Goal: Task Accomplishment & Management: Use online tool/utility

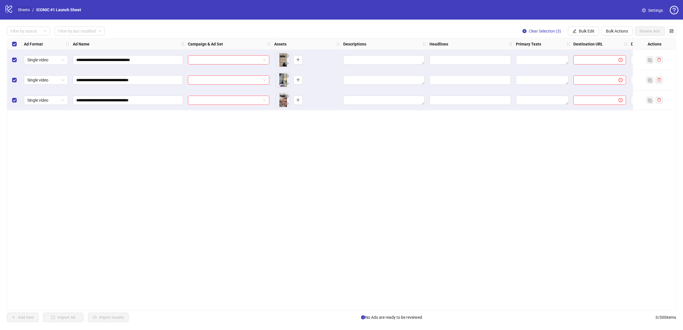
click at [24, 11] on link "Sheets" at bounding box center [24, 10] width 14 height 6
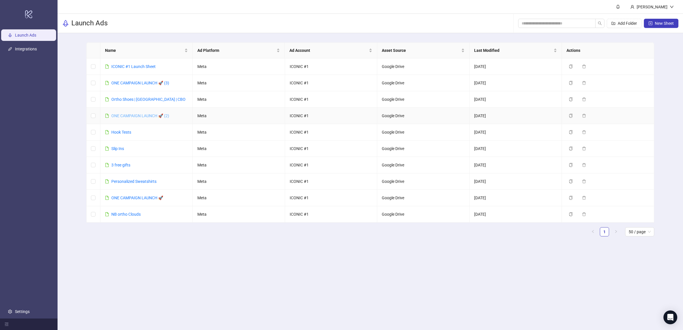
click at [133, 116] on link "ONE CAMPAIGN LAUNCH 🚀 (2)" at bounding box center [140, 115] width 58 height 5
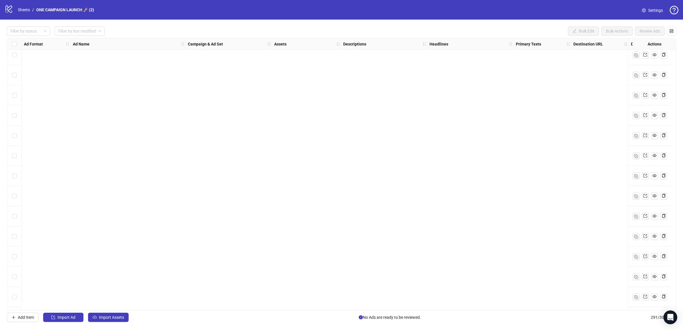
scroll to position [5603, 0]
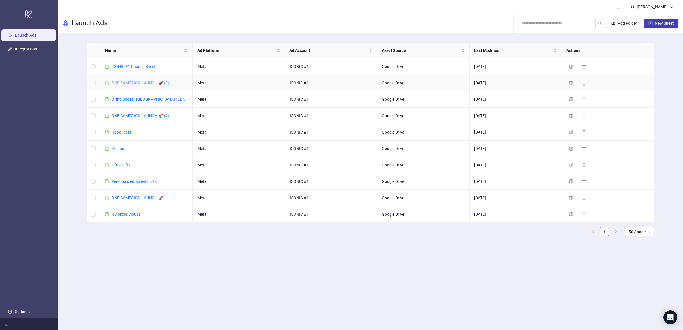
click at [147, 83] on link "ONE CAMPAIGN LAUNCH 🚀 (3)" at bounding box center [140, 83] width 58 height 5
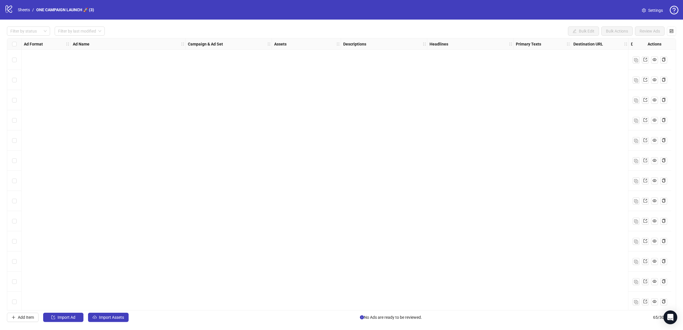
scroll to position [1051, 0]
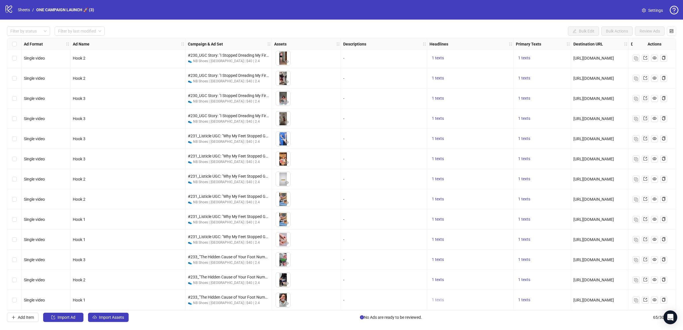
click at [442, 297] on span "1 texts" at bounding box center [438, 299] width 12 height 5
click at [529, 298] on span "1 texts" at bounding box center [524, 299] width 12 height 5
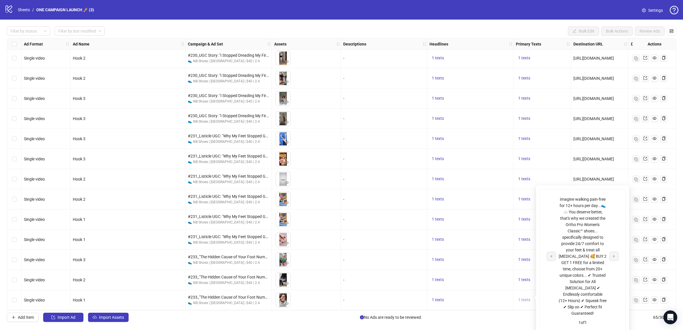
click at [529, 298] on span "1 texts" at bounding box center [524, 299] width 12 height 5
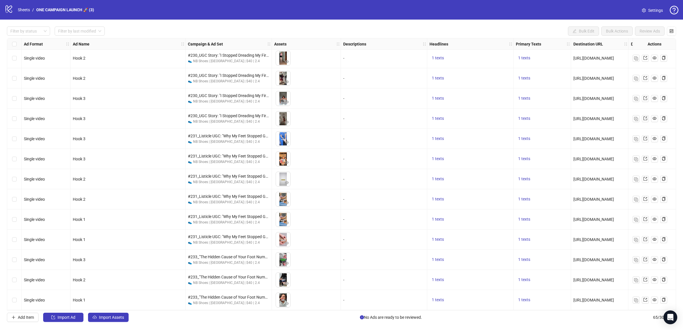
click at [146, 321] on div "Add Item Import Ad Import Assets No Ads are ready to be reviewed. 65 / 300 items" at bounding box center [341, 316] width 669 height 9
click at [101, 318] on span "Import Assets" at bounding box center [111, 317] width 25 height 5
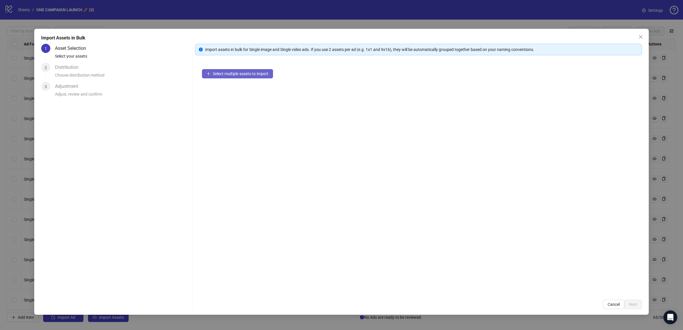
drag, startPoint x: 247, startPoint y: 65, endPoint x: 248, endPoint y: 72, distance: 7.5
click at [247, 65] on div "Select multiple assets to import" at bounding box center [418, 177] width 447 height 230
click at [248, 72] on span "Select multiple assets to import" at bounding box center [241, 73] width 56 height 5
click at [638, 307] on button "Next" at bounding box center [633, 304] width 18 height 9
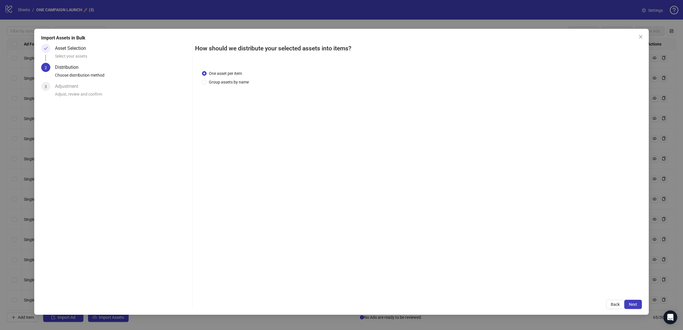
click at [638, 307] on button "Next" at bounding box center [633, 304] width 18 height 9
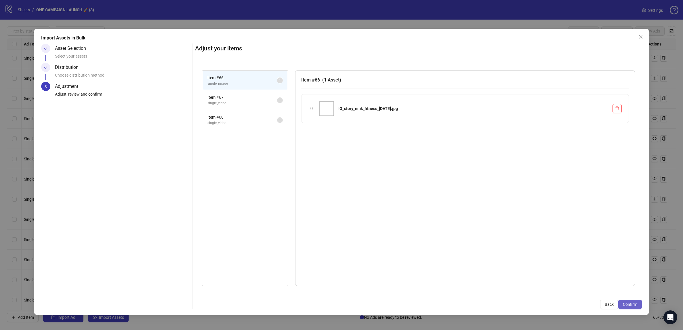
click at [635, 304] on span "Confirm" at bounding box center [630, 304] width 14 height 5
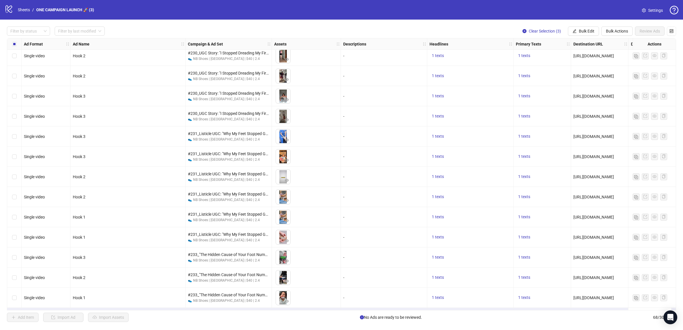
scroll to position [1112, 0]
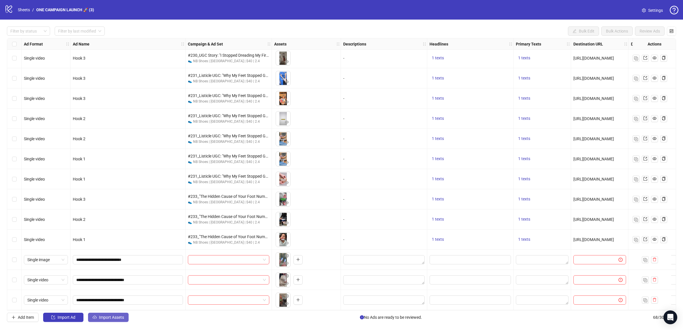
click at [103, 316] on span "Import Assets" at bounding box center [111, 317] width 25 height 5
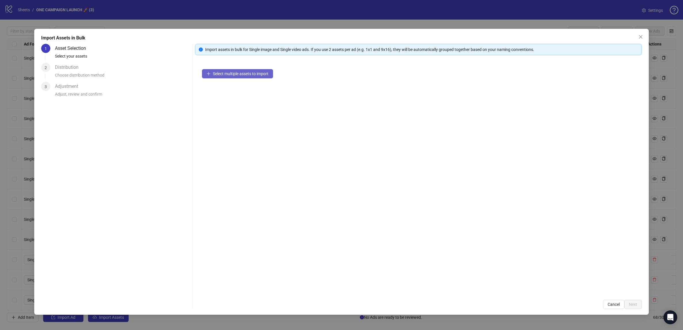
click at [266, 69] on button "Select multiple assets to import" at bounding box center [237, 73] width 71 height 9
click at [232, 91] on span "Add more assets" at bounding box center [228, 92] width 30 height 5
click at [89, 58] on div "Select your assets" at bounding box center [122, 58] width 135 height 10
click at [253, 142] on div "3 assets selected Add more assets" at bounding box center [418, 177] width 447 height 230
click at [241, 97] on div "3 assets selected Add more assets" at bounding box center [418, 177] width 447 height 230
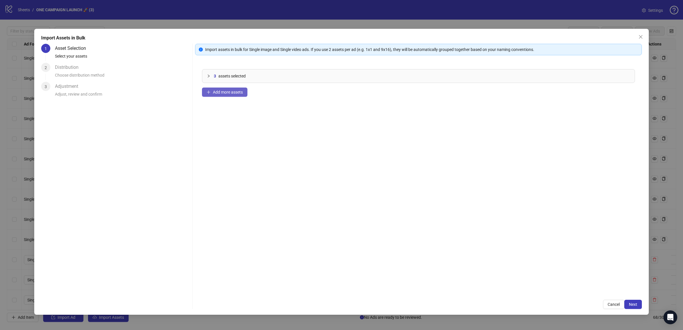
click at [241, 92] on span "Add more assets" at bounding box center [228, 92] width 30 height 5
click at [216, 93] on span "Add more assets" at bounding box center [228, 92] width 30 height 5
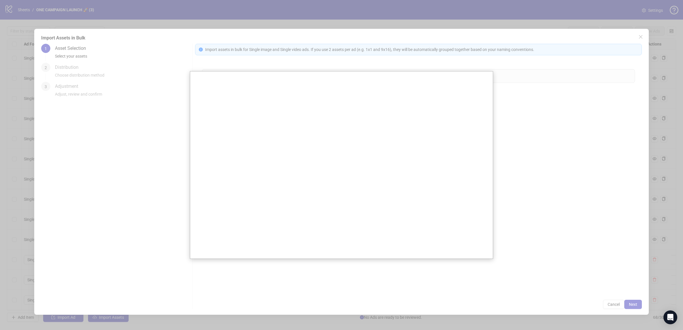
drag, startPoint x: 113, startPoint y: 245, endPoint x: 213, endPoint y: 194, distance: 112.2
click at [113, 245] on div at bounding box center [341, 165] width 683 height 330
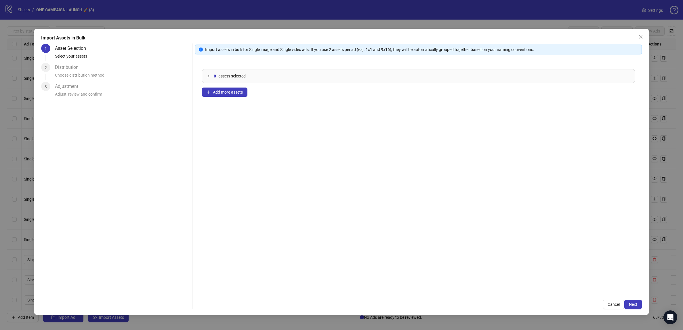
click at [218, 97] on div "8 assets selected Add more assets" at bounding box center [418, 177] width 447 height 230
click at [224, 94] on span "Add more assets" at bounding box center [228, 92] width 30 height 5
click at [284, 190] on div "13 assets selected Add more assets" at bounding box center [418, 177] width 447 height 230
click at [631, 302] on span "Next" at bounding box center [633, 304] width 8 height 5
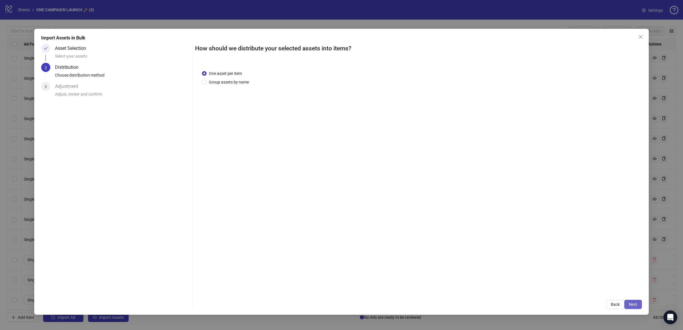
click at [631, 303] on span "Next" at bounding box center [633, 304] width 8 height 5
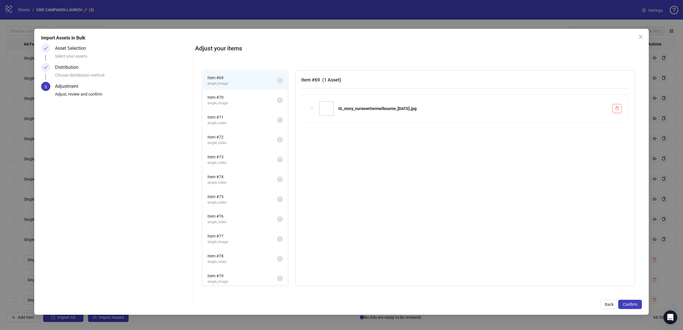
click at [631, 303] on span "Confirm" at bounding box center [630, 304] width 14 height 5
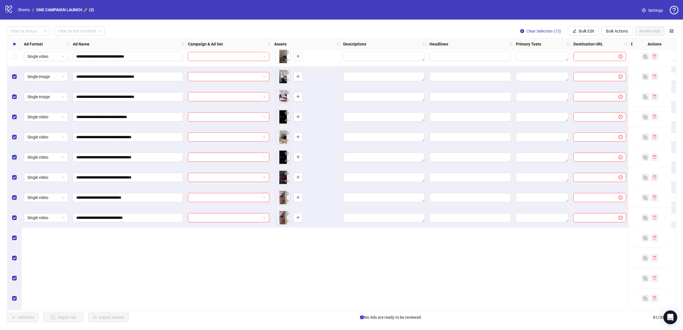
scroll to position [1246, 0]
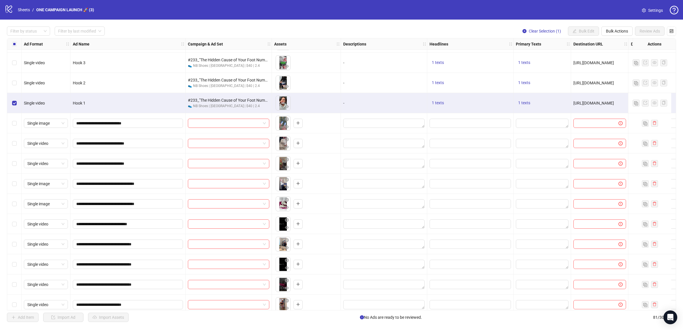
drag, startPoint x: 612, startPoint y: 28, endPoint x: 625, endPoint y: 36, distance: 15.2
click at [612, 28] on button "Bulk Actions" at bounding box center [616, 30] width 31 height 9
click at [626, 62] on span "Duplicate with assets" at bounding box center [624, 61] width 39 height 6
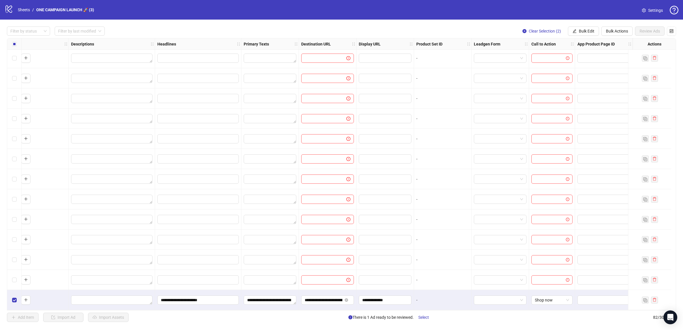
scroll to position [1394, 0]
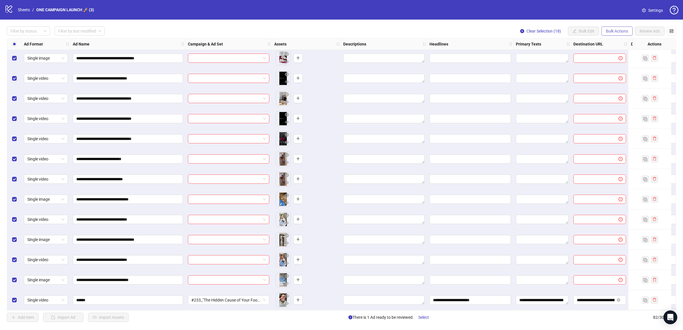
click at [610, 30] on span "Bulk Actions" at bounding box center [617, 31] width 22 height 5
click at [551, 32] on span "Clear Selection (18)" at bounding box center [544, 31] width 35 height 5
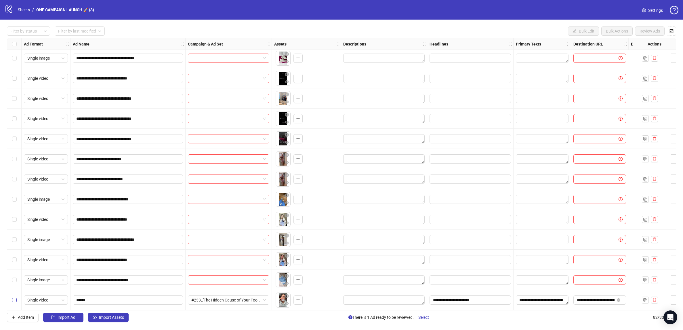
click at [13, 300] on label "Select row 82" at bounding box center [14, 300] width 5 height 6
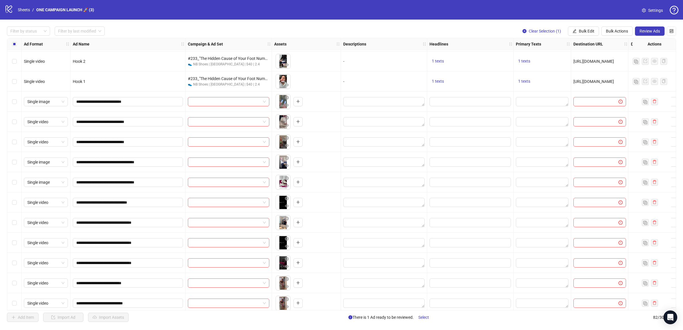
scroll to position [1267, 0]
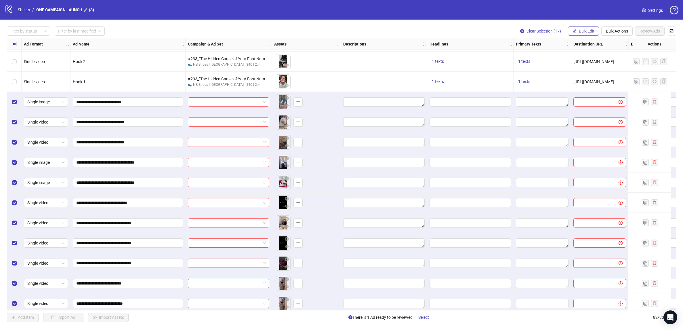
click at [582, 31] on span "Bulk Edit" at bounding box center [587, 31] width 16 height 5
click at [589, 77] on span "Headlines" at bounding box center [589, 79] width 34 height 6
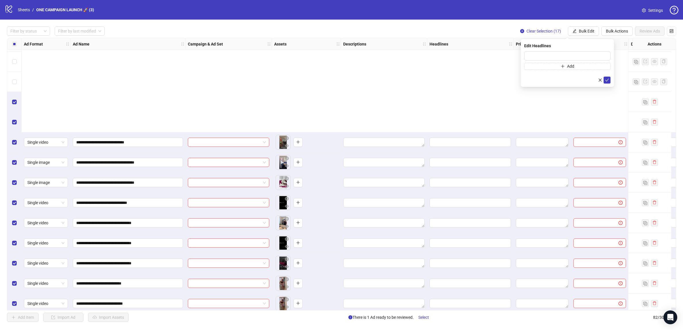
scroll to position [1394, 0]
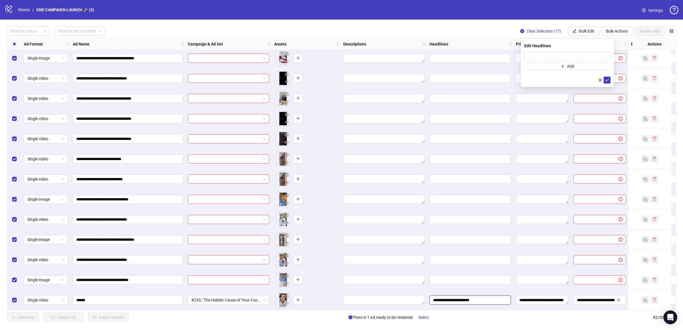
click at [472, 297] on input "**********" at bounding box center [469, 300] width 73 height 6
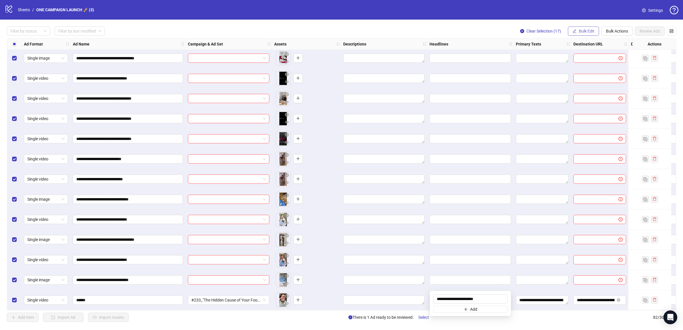
click at [580, 33] on span "Bulk Edit" at bounding box center [587, 31] width 16 height 5
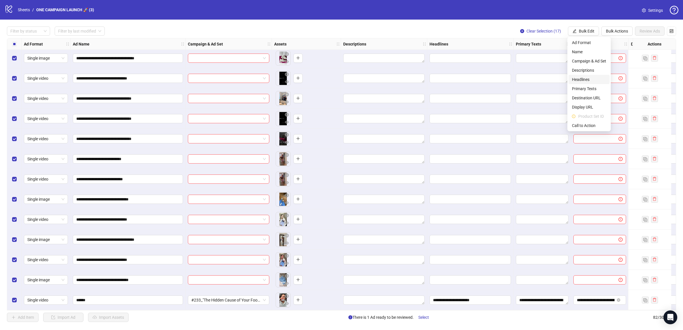
click at [590, 79] on span "Headlines" at bounding box center [589, 79] width 34 height 6
click at [569, 55] on input "text" at bounding box center [567, 55] width 86 height 9
paste input "**********"
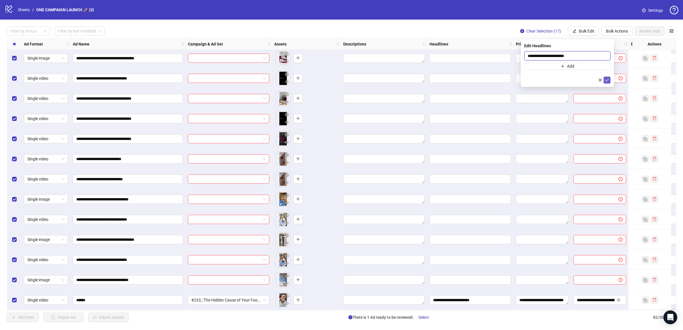
type input "**********"
click at [606, 80] on icon "check" at bounding box center [607, 80] width 4 height 3
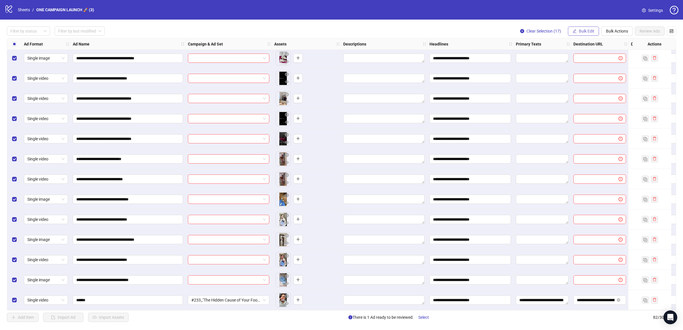
click at [594, 33] on button "Bulk Edit" at bounding box center [583, 30] width 31 height 9
click at [609, 30] on span "Bulk Actions" at bounding box center [617, 31] width 22 height 5
drag, startPoint x: 609, startPoint y: 30, endPoint x: 590, endPoint y: 33, distance: 19.7
click at [609, 30] on span "Bulk Actions" at bounding box center [617, 31] width 22 height 5
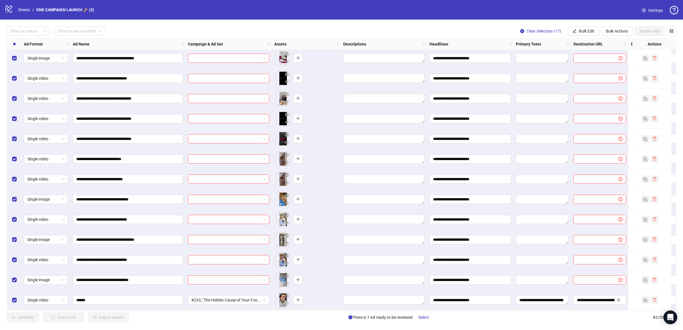
drag, startPoint x: 577, startPoint y: 32, endPoint x: 583, endPoint y: 40, distance: 9.3
click at [578, 32] on button "Bulk Edit" at bounding box center [583, 30] width 31 height 9
click at [542, 297] on textarea "**********" at bounding box center [542, 299] width 53 height 9
click at [590, 31] on span "Bulk Edit" at bounding box center [587, 31] width 16 height 5
click at [586, 87] on span "Primary Texts" at bounding box center [589, 88] width 34 height 6
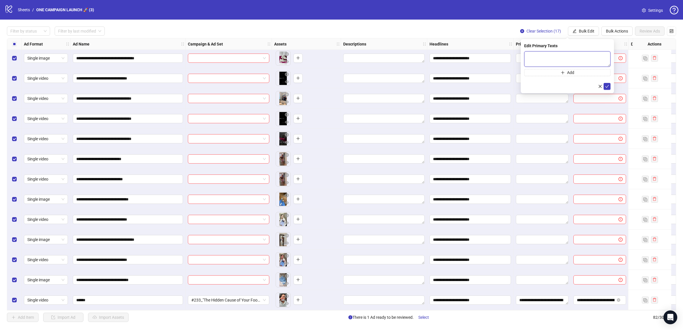
click at [554, 59] on textarea at bounding box center [567, 59] width 86 height 16
paste textarea "**********"
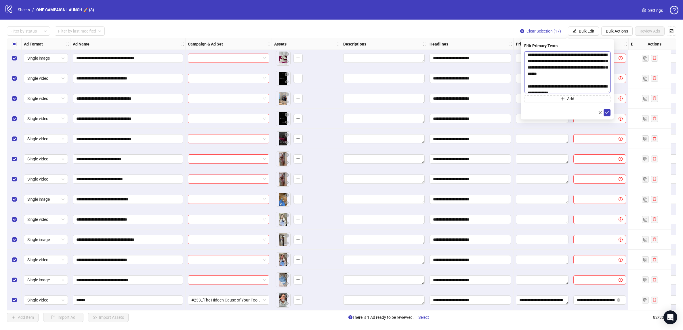
scroll to position [0, 0]
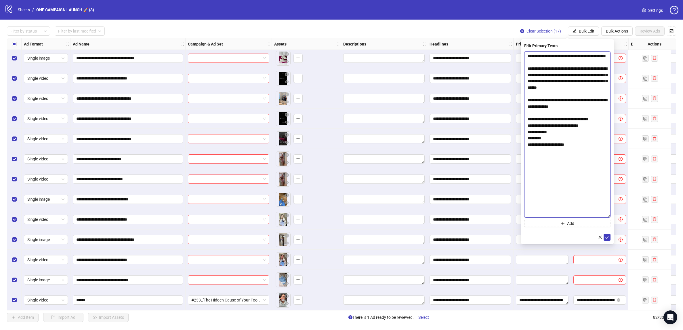
drag, startPoint x: 610, startPoint y: 66, endPoint x: 636, endPoint y: 216, distance: 153.1
click at [636, 216] on body "**********" at bounding box center [341, 165] width 683 height 330
drag, startPoint x: 561, startPoint y: 112, endPoint x: 530, endPoint y: 112, distance: 30.8
click at [530, 112] on textarea "**********" at bounding box center [567, 134] width 86 height 166
click at [531, 112] on textarea "**********" at bounding box center [567, 134] width 86 height 166
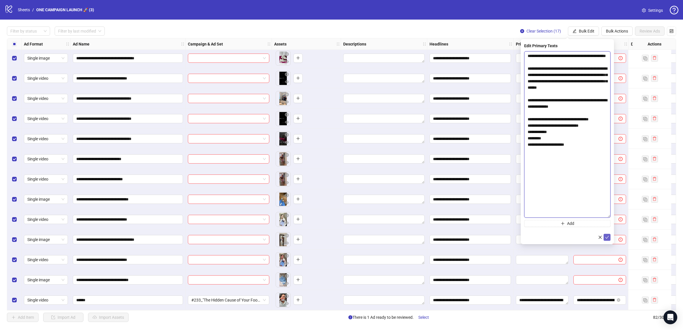
type textarea "**********"
click at [607, 236] on icon "check" at bounding box center [607, 237] width 4 height 4
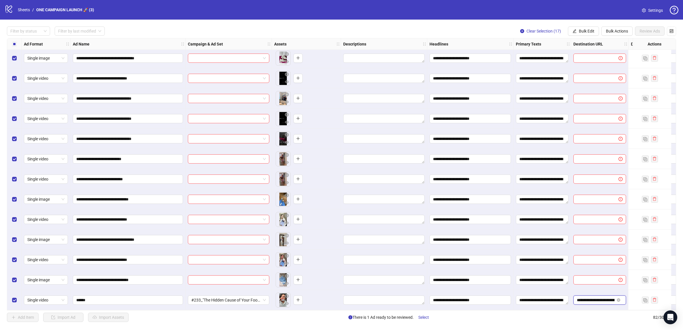
click at [605, 298] on input "**********" at bounding box center [596, 300] width 38 height 6
click at [594, 32] on span "Bulk Edit" at bounding box center [587, 31] width 16 height 5
click at [594, 98] on span "Destination URL" at bounding box center [589, 98] width 34 height 6
click at [579, 57] on input "text" at bounding box center [565, 56] width 75 height 6
paste input "**********"
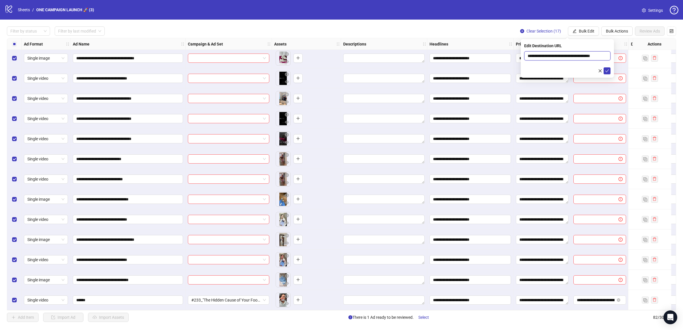
scroll to position [0, 8]
type input "**********"
click at [609, 73] on icon "check" at bounding box center [607, 71] width 4 height 4
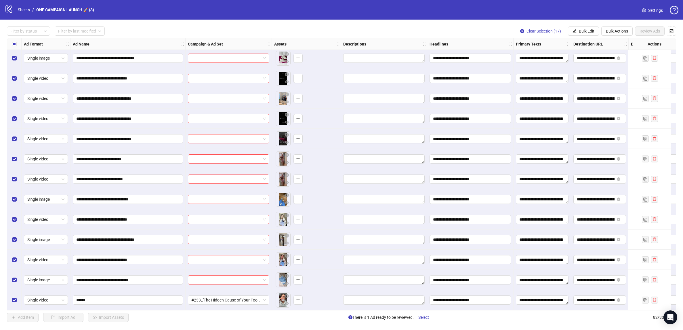
scroll to position [1394, 256]
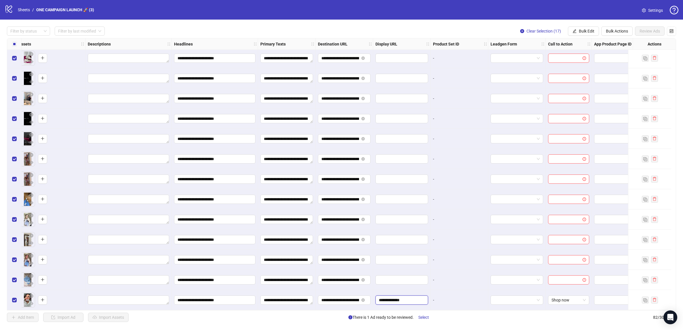
click at [415, 298] on input "**********" at bounding box center [401, 300] width 45 height 6
click at [585, 33] on span "Bulk Edit" at bounding box center [587, 31] width 16 height 5
click at [587, 107] on span "Display URL" at bounding box center [589, 107] width 34 height 6
click at [555, 58] on input "text" at bounding box center [567, 55] width 86 height 9
paste input "**********"
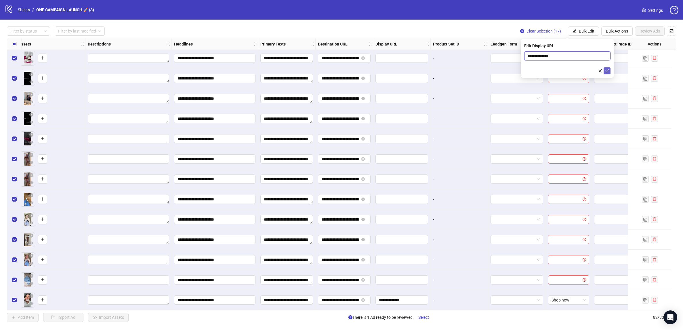
type input "**********"
click at [609, 73] on button "submit" at bounding box center [607, 70] width 7 height 7
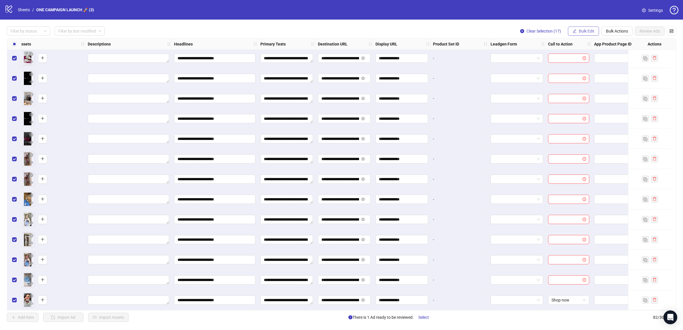
click at [592, 34] on button "Bulk Edit" at bounding box center [583, 30] width 31 height 9
click at [589, 128] on span "Call to Action" at bounding box center [589, 125] width 34 height 6
click at [552, 58] on input "search" at bounding box center [565, 56] width 74 height 9
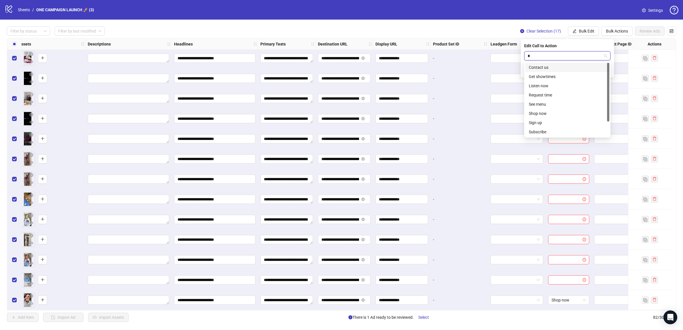
type input "**"
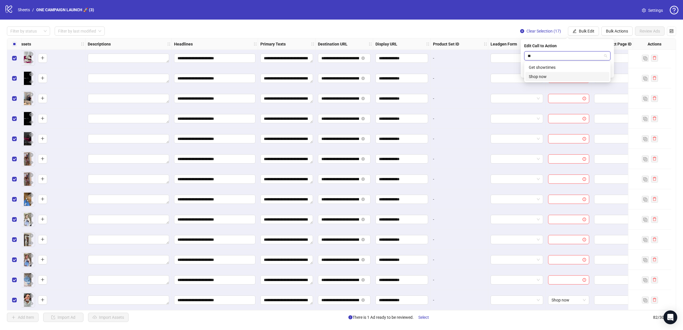
click at [550, 74] on div "Shop now" at bounding box center [567, 76] width 77 height 6
click at [605, 73] on span "submit" at bounding box center [607, 70] width 4 height 5
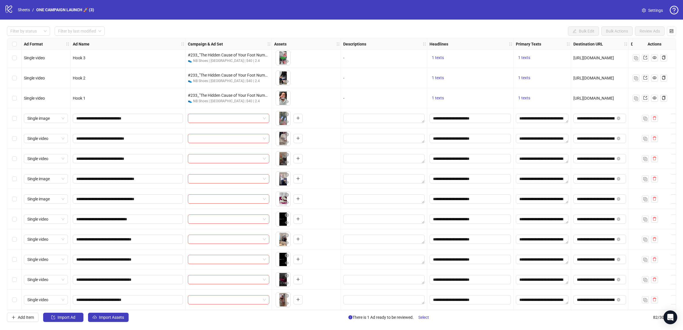
scroll to position [1248, 0]
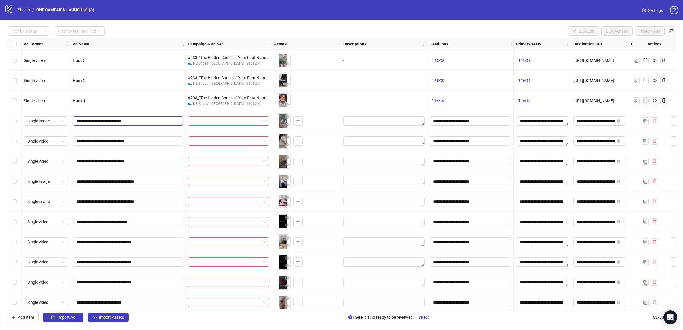
drag, startPoint x: 146, startPoint y: 122, endPoint x: 76, endPoint y: 120, distance: 69.9
click at [76, 120] on span "**********" at bounding box center [128, 120] width 110 height 9
click at [225, 124] on input "search" at bounding box center [225, 121] width 69 height 9
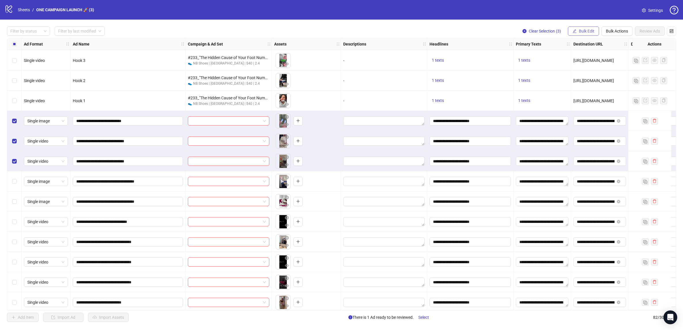
click at [591, 29] on span "Bulk Edit" at bounding box center [587, 31] width 16 height 5
click at [593, 62] on span "Campaign & Ad Set" at bounding box center [589, 61] width 34 height 6
click at [579, 58] on input "search" at bounding box center [565, 56] width 74 height 9
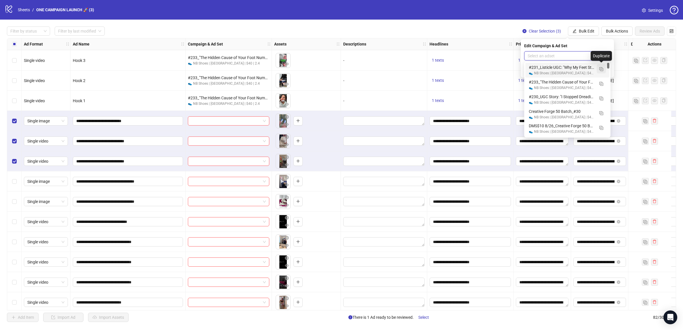
click at [602, 69] on img "button" at bounding box center [601, 69] width 4 height 4
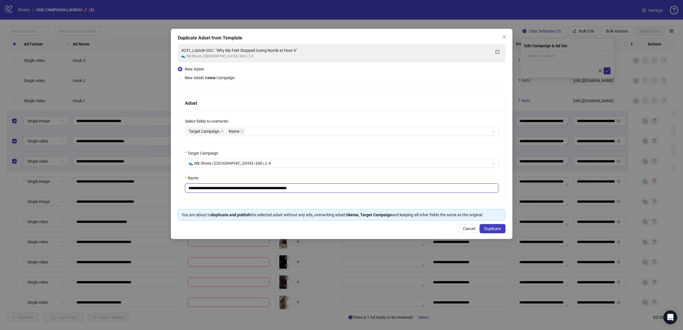
drag, startPoint x: 327, startPoint y: 188, endPoint x: 139, endPoint y: 190, distance: 187.9
click at [139, 190] on div "**********" at bounding box center [341, 165] width 683 height 330
paste input "text"
type input "**********"
click at [496, 228] on span "Duplicate" at bounding box center [492, 228] width 17 height 5
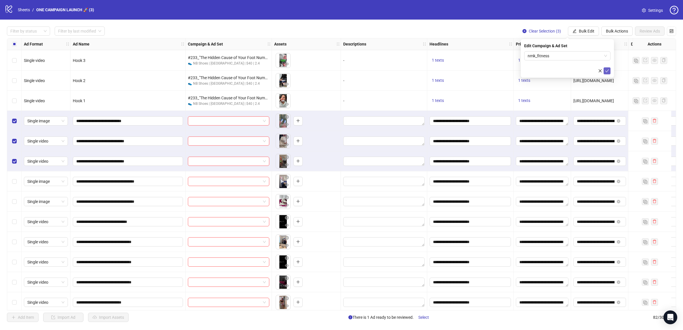
click at [609, 72] on button "submit" at bounding box center [607, 70] width 7 height 7
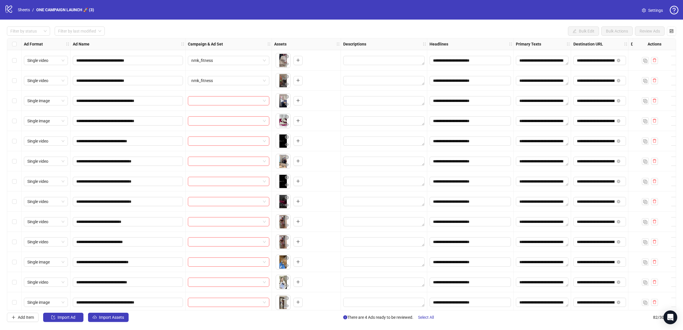
scroll to position [1333, 0]
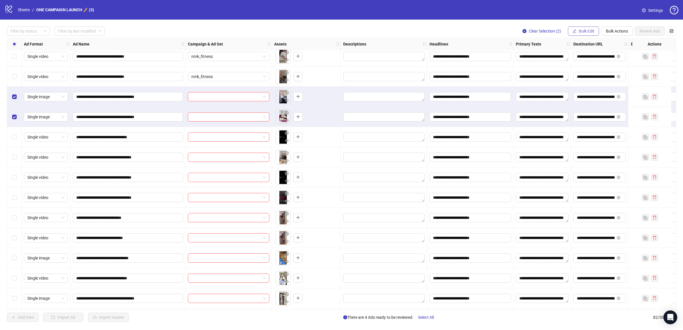
click at [591, 33] on span "Bulk Edit" at bounding box center [587, 31] width 16 height 5
click at [592, 60] on span "Campaign & Ad Set" at bounding box center [589, 61] width 34 height 6
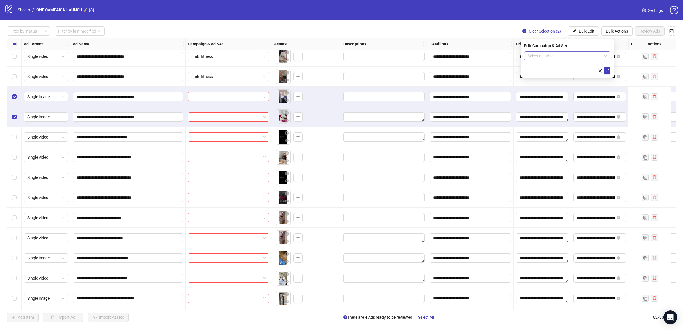
click at [598, 54] on input "search" at bounding box center [565, 56] width 74 height 9
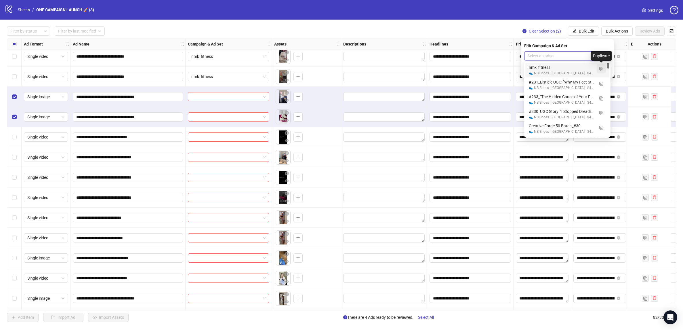
click at [603, 69] on img "button" at bounding box center [601, 69] width 4 height 4
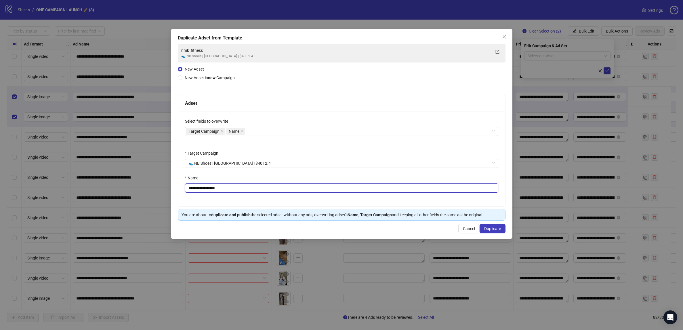
click at [233, 188] on input "**********" at bounding box center [341, 187] width 313 height 9
paste input "**"
type input "**********"
click at [495, 228] on span "Duplicate" at bounding box center [492, 228] width 17 height 5
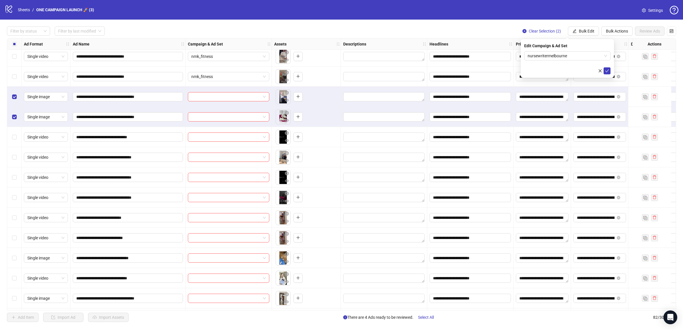
click at [608, 73] on icon "check" at bounding box center [607, 71] width 4 height 4
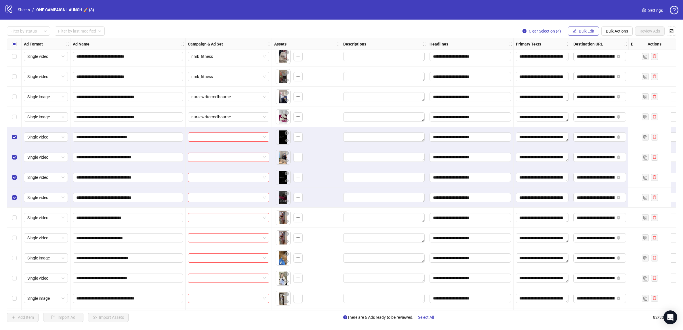
click at [584, 35] on button "Bulk Edit" at bounding box center [583, 30] width 31 height 9
click at [590, 62] on span "Campaign & Ad Set" at bounding box center [589, 61] width 34 height 6
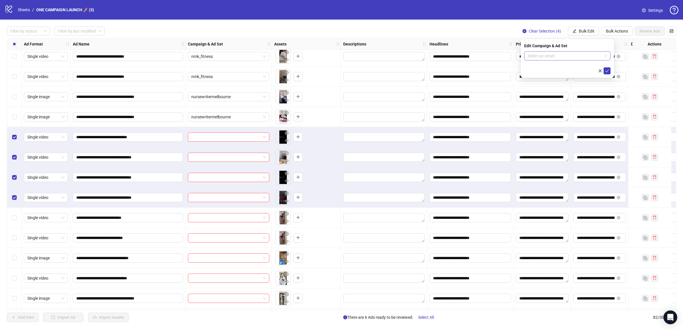
click at [608, 56] on div "Select an adset" at bounding box center [567, 55] width 86 height 9
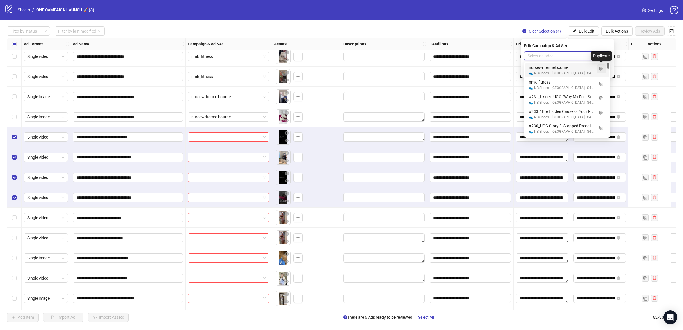
click at [601, 68] on img "button" at bounding box center [601, 69] width 4 height 4
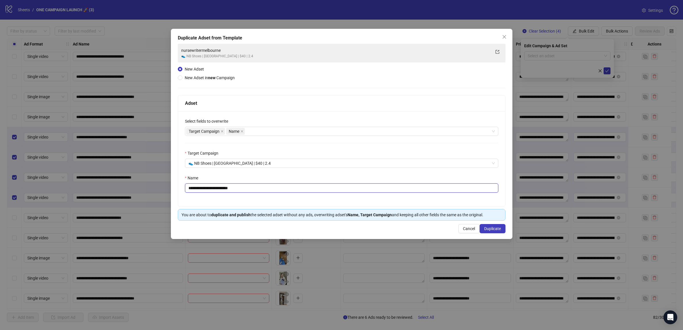
click at [257, 189] on input "**********" at bounding box center [341, 187] width 313 height 9
paste input "text"
type input "**********"
click at [485, 228] on span "Duplicate" at bounding box center [492, 228] width 17 height 5
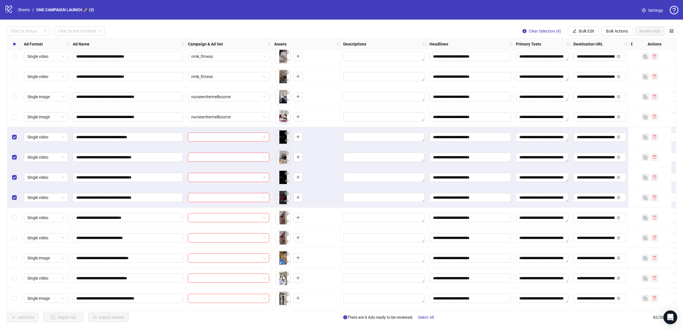
click at [13, 41] on label "Select all rows" at bounding box center [14, 44] width 5 height 6
click at [597, 30] on button "Bulk Edit" at bounding box center [583, 30] width 31 height 9
click at [592, 62] on span "Campaign & Ad Set" at bounding box center [589, 61] width 34 height 6
click at [606, 71] on icon "check" at bounding box center [607, 70] width 4 height 3
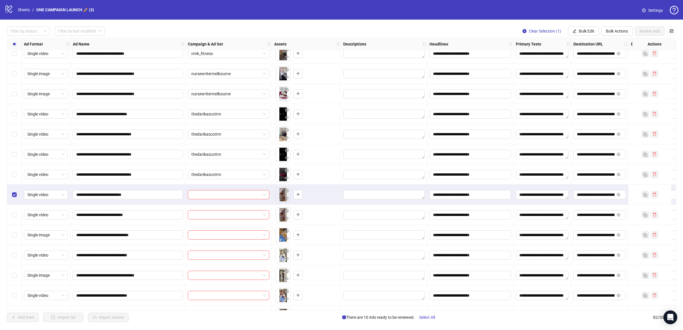
scroll to position [1357, 0]
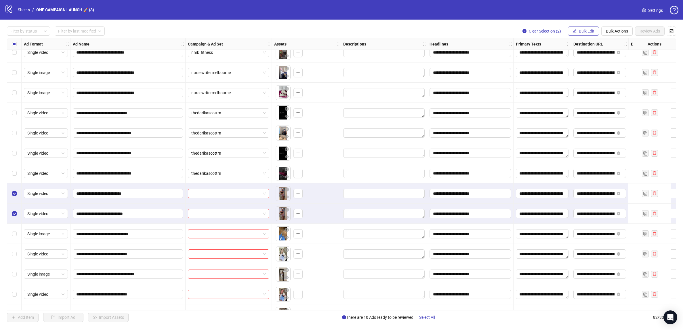
click at [582, 33] on span "Bulk Edit" at bounding box center [587, 31] width 16 height 5
click at [585, 62] on span "Campaign & Ad Set" at bounding box center [589, 61] width 34 height 6
click at [569, 55] on input "search" at bounding box center [565, 56] width 74 height 9
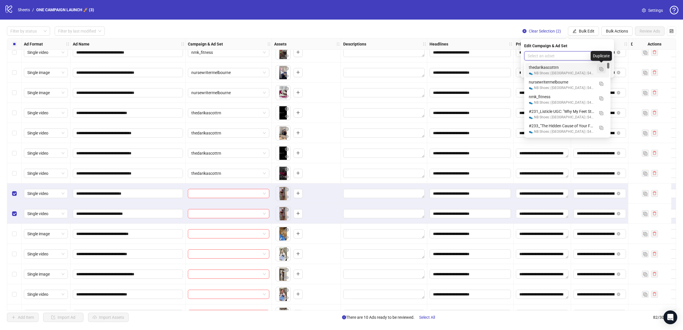
click at [602, 66] on span "button" at bounding box center [601, 68] width 4 height 5
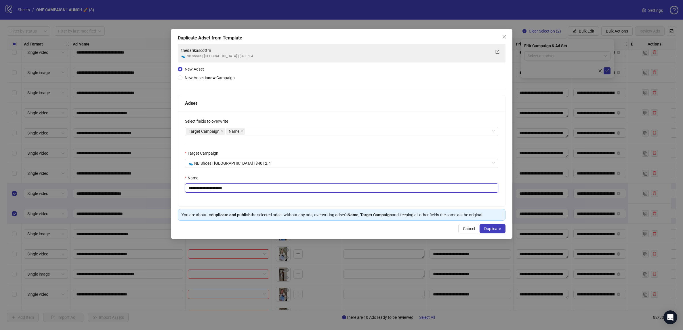
click at [246, 187] on input "**********" at bounding box center [341, 187] width 313 height 9
paste input "text"
type input "**********"
click at [497, 232] on button "Duplicate" at bounding box center [493, 228] width 26 height 9
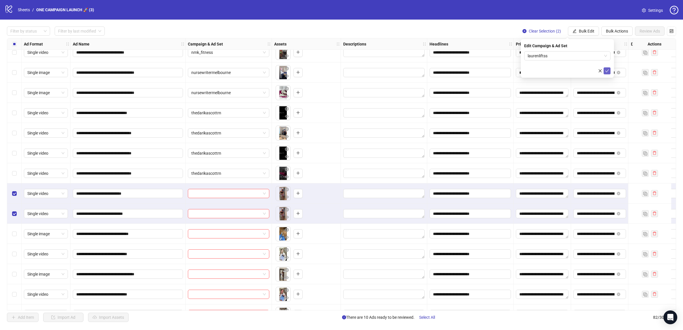
click at [606, 71] on icon "check" at bounding box center [607, 71] width 4 height 4
click at [606, 71] on icon "loading" at bounding box center [607, 71] width 4 height 4
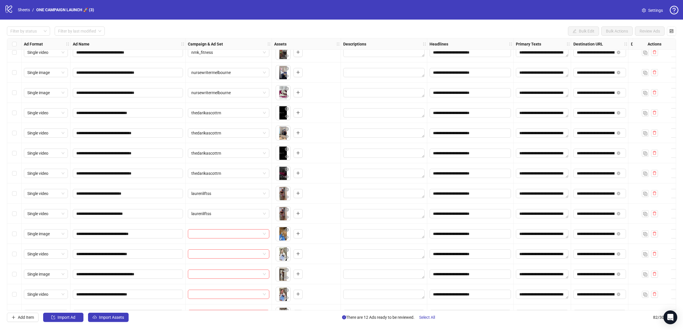
scroll to position [1394, 0]
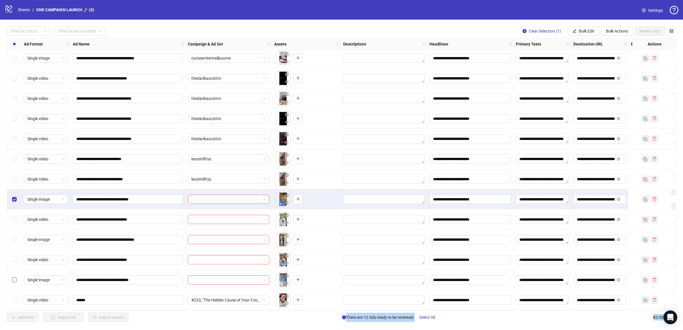
click at [13, 279] on label "Select row 81" at bounding box center [14, 280] width 5 height 6
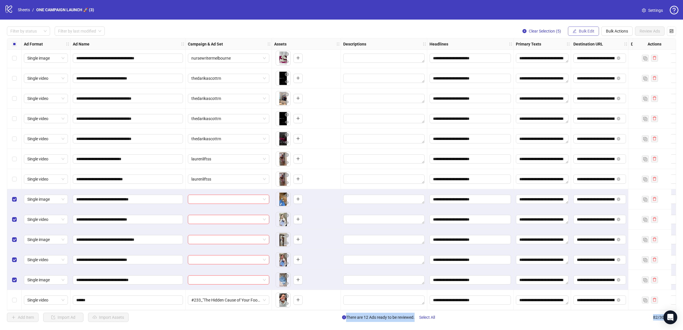
click at [586, 31] on span "Bulk Edit" at bounding box center [587, 31] width 16 height 5
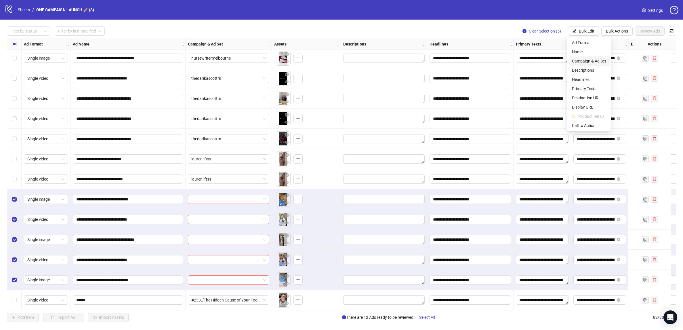
click at [596, 62] on span "Campaign & Ad Set" at bounding box center [589, 61] width 34 height 6
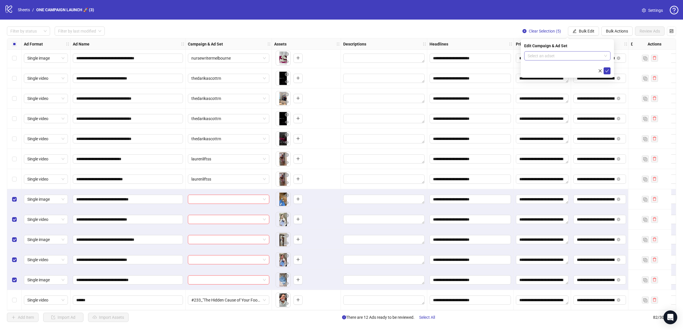
click at [606, 58] on span at bounding box center [567, 56] width 79 height 9
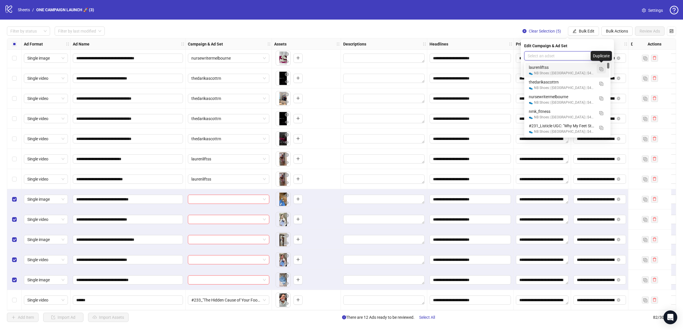
click at [600, 70] on img "button" at bounding box center [601, 69] width 4 height 4
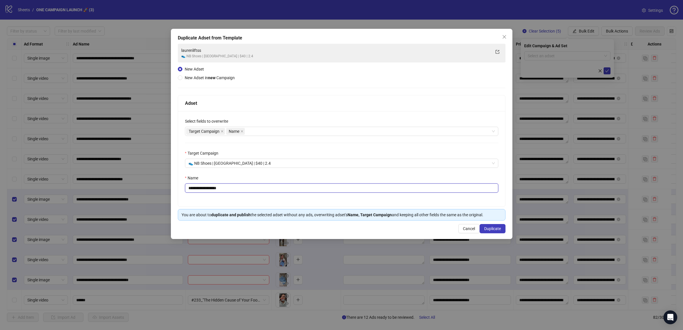
click at [243, 186] on input "**********" at bounding box center [341, 187] width 313 height 9
paste input "text"
type input "**********"
drag, startPoint x: 490, startPoint y: 225, endPoint x: 539, endPoint y: 233, distance: 50.1
click at [494, 226] on button "Duplicate" at bounding box center [493, 228] width 26 height 9
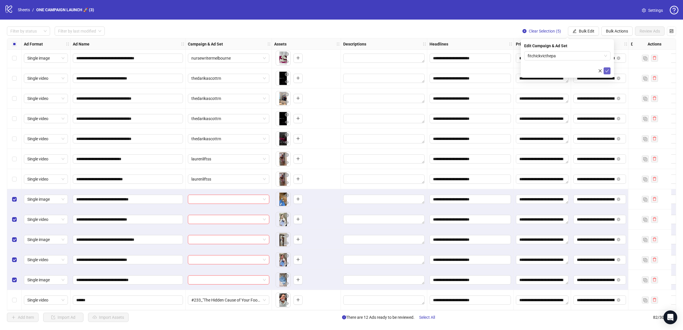
click at [609, 72] on button "submit" at bounding box center [607, 70] width 7 height 7
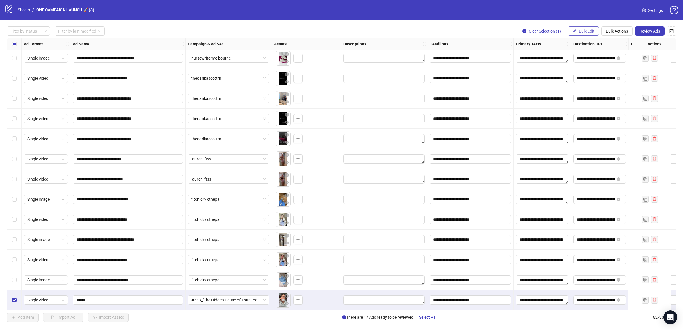
click at [596, 35] on button "Bulk Edit" at bounding box center [583, 30] width 31 height 9
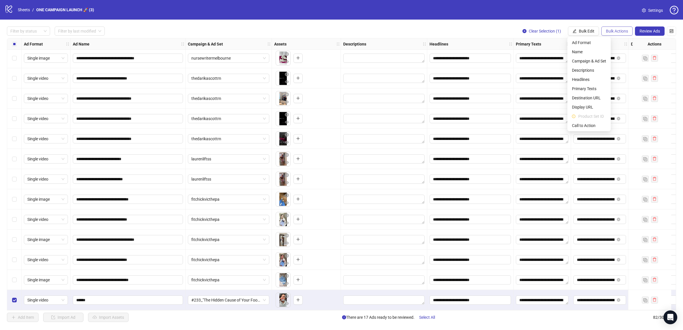
click at [611, 31] on span "Bulk Actions" at bounding box center [617, 31] width 22 height 5
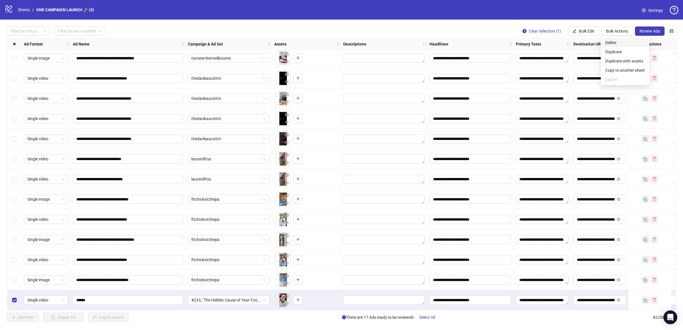
click at [624, 41] on span "Delete" at bounding box center [624, 42] width 39 height 6
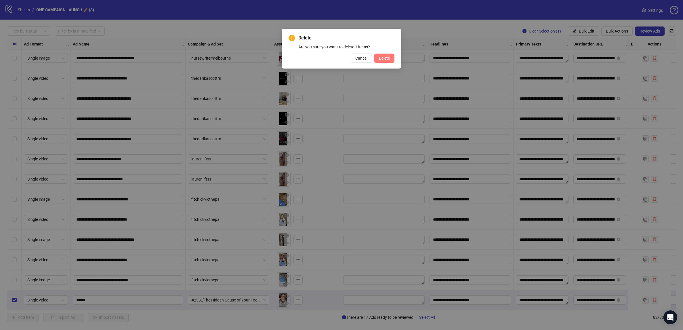
click at [377, 59] on button "Delete" at bounding box center [384, 58] width 20 height 9
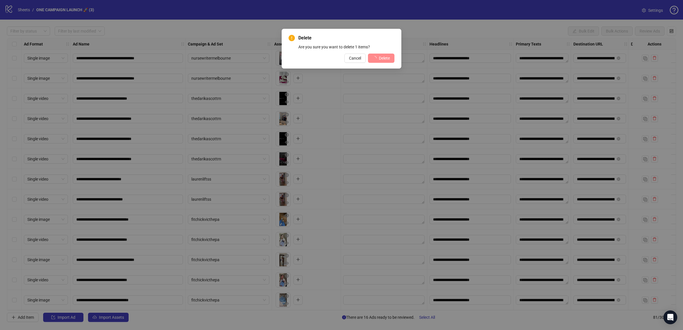
scroll to position [1374, 0]
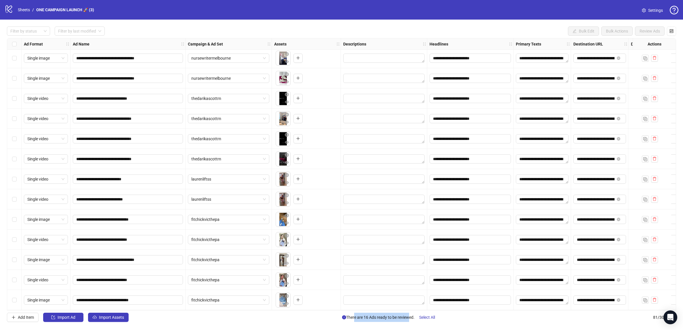
drag, startPoint x: 352, startPoint y: 319, endPoint x: 407, endPoint y: 317, distance: 55.0
click at [407, 317] on span "There are 16 Ads ready to be reviewed. Select All" at bounding box center [391, 316] width 98 height 9
click at [424, 317] on span "Select All" at bounding box center [427, 317] width 16 height 5
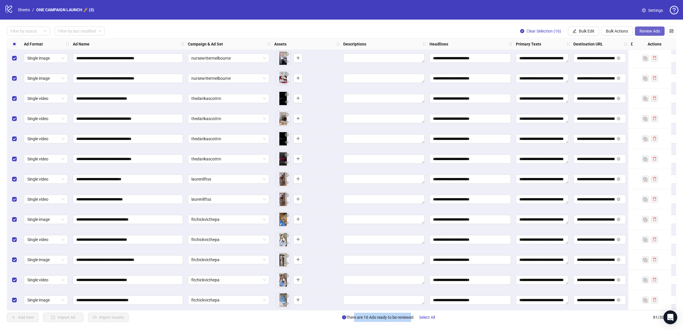
click at [654, 32] on span "Review Ads" at bounding box center [650, 31] width 20 height 5
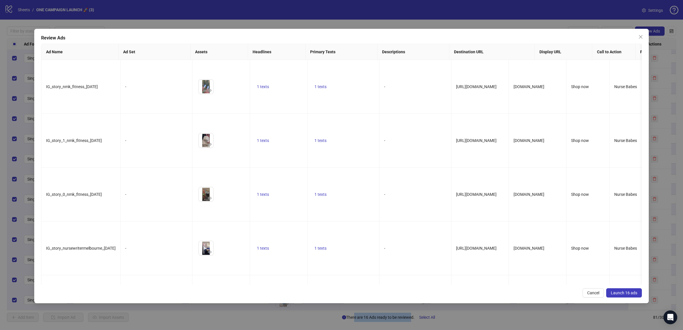
click at [628, 296] on button "Launch 16 ads" at bounding box center [624, 292] width 36 height 9
